Goal: Information Seeking & Learning: Find contact information

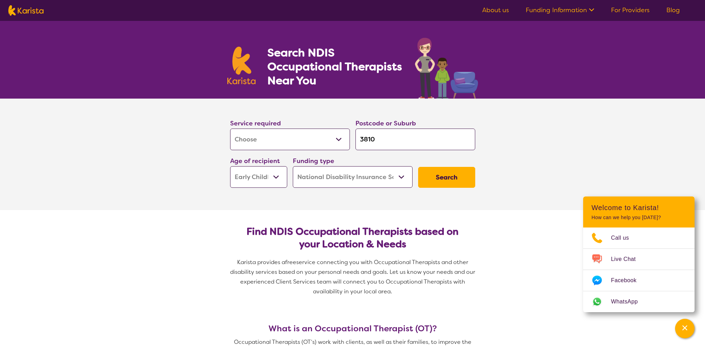
select select "[MEDICAL_DATA]"
select select "EC"
select select "NDIS"
select select "[MEDICAL_DATA]"
select select "EC"
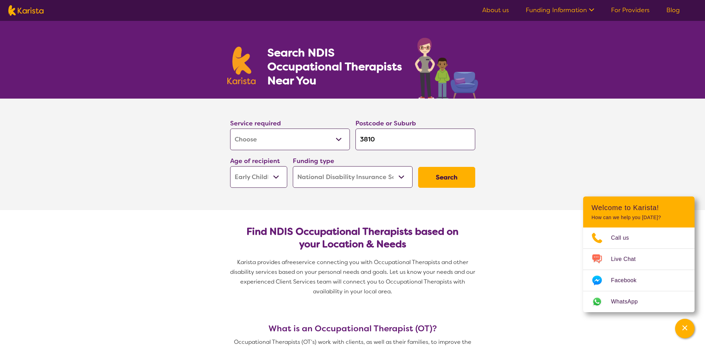
select select "NDIS"
click at [305, 141] on select "Allied Health Assistant Assessment ([MEDICAL_DATA] or [MEDICAL_DATA]) Behaviour…" at bounding box center [290, 139] width 120 height 22
select select "[MEDICAL_DATA]"
click at [230, 128] on select "Allied Health Assistant Assessment ([MEDICAL_DATA] or [MEDICAL_DATA]) Behaviour…" at bounding box center [290, 139] width 120 height 22
select select "[MEDICAL_DATA]"
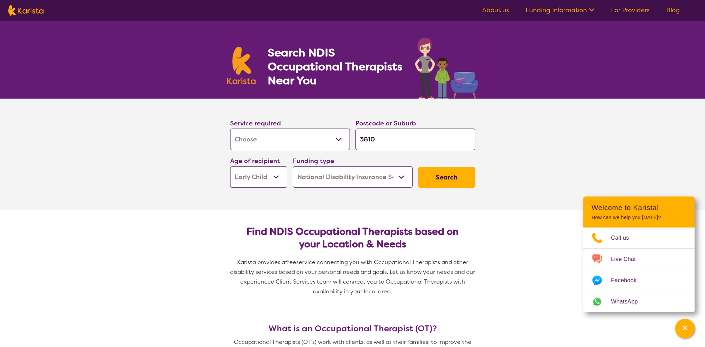
click at [273, 178] on select "Early Childhood - 0 to 9 Child - 10 to 11 Adolescent - 12 to 17 Adult - 18 to 6…" at bounding box center [258, 177] width 57 height 22
click at [230, 166] on select "Early Childhood - 0 to 9 Child - 10 to 11 Adolescent - 12 to 17 Adult - 18 to 6…" at bounding box center [258, 177] width 57 height 22
click at [450, 178] on button "Search" at bounding box center [446, 177] width 57 height 21
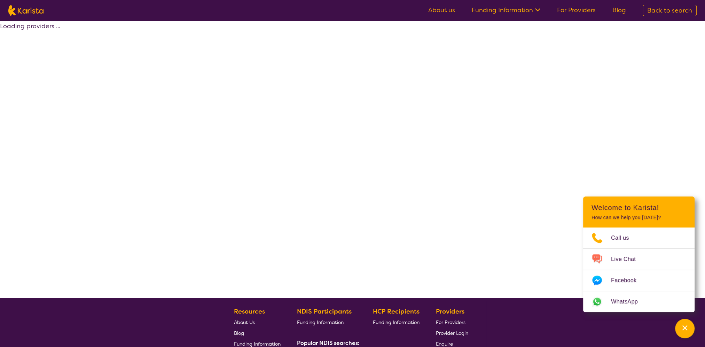
select select "by_score"
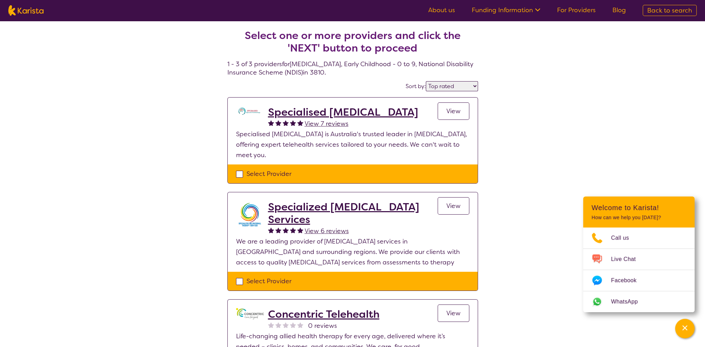
drag, startPoint x: 297, startPoint y: 111, endPoint x: 189, endPoint y: 113, distance: 107.6
click at [189, 113] on div "Select one or more providers and click the 'NEXT' button to proceed 1 - 3 of 3 …" at bounding box center [352, 210] width 705 height 379
